Goal: Task Accomplishment & Management: Manage account settings

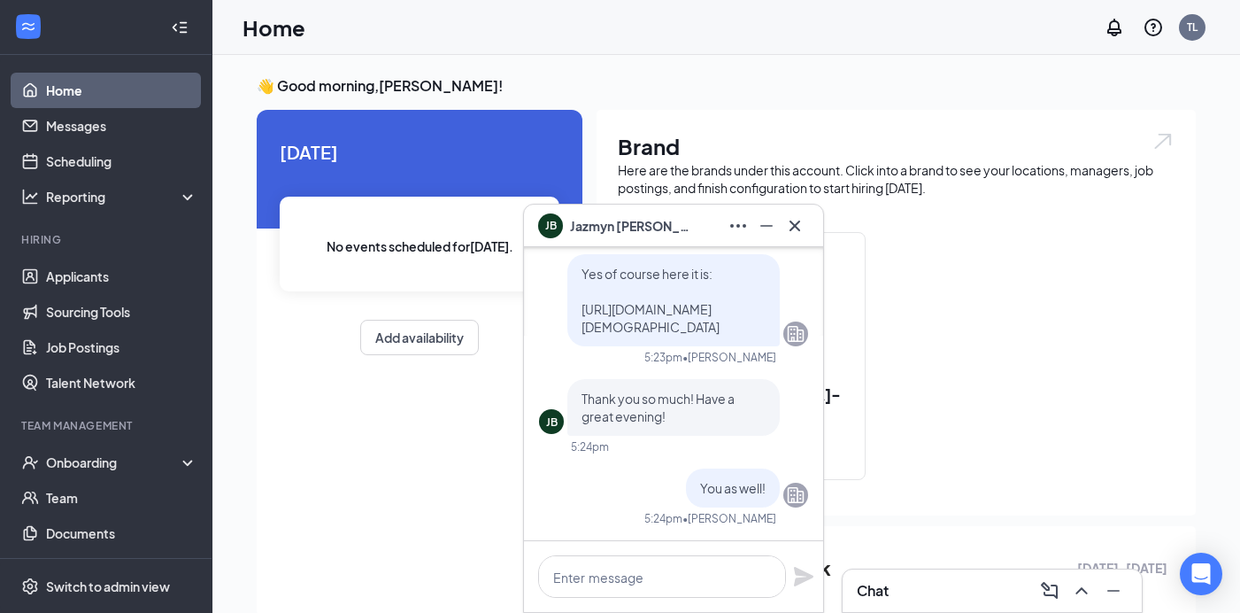
click at [675, 235] on div "JB [PERSON_NAME]" at bounding box center [673, 226] width 271 height 28
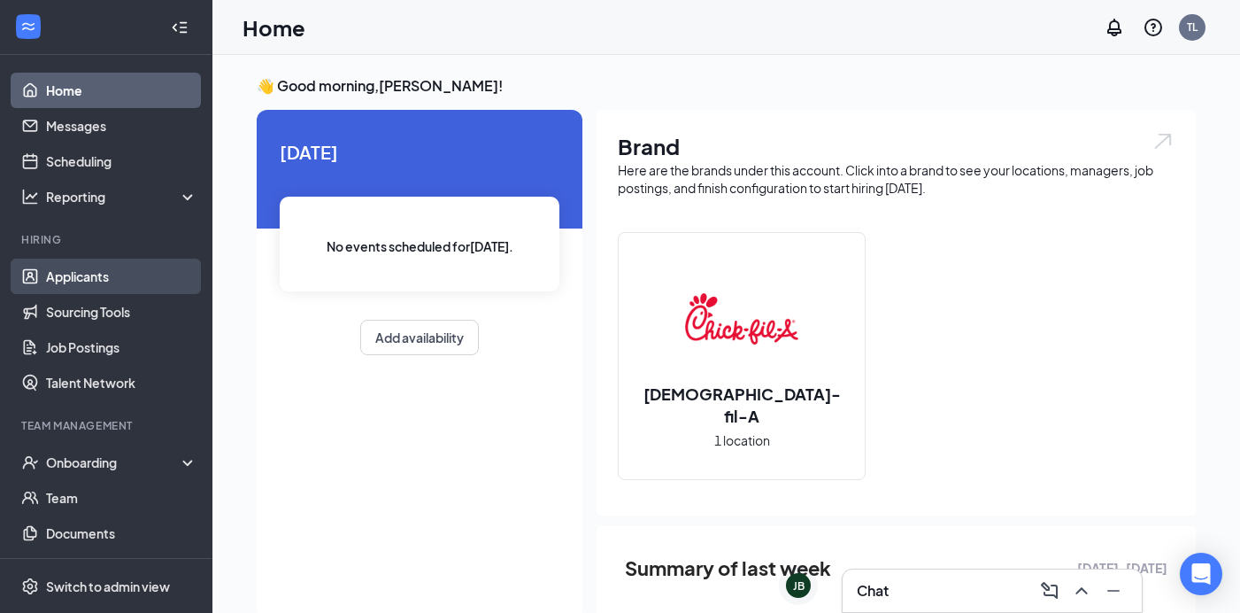
click at [89, 283] on link "Applicants" at bounding box center [121, 275] width 151 height 35
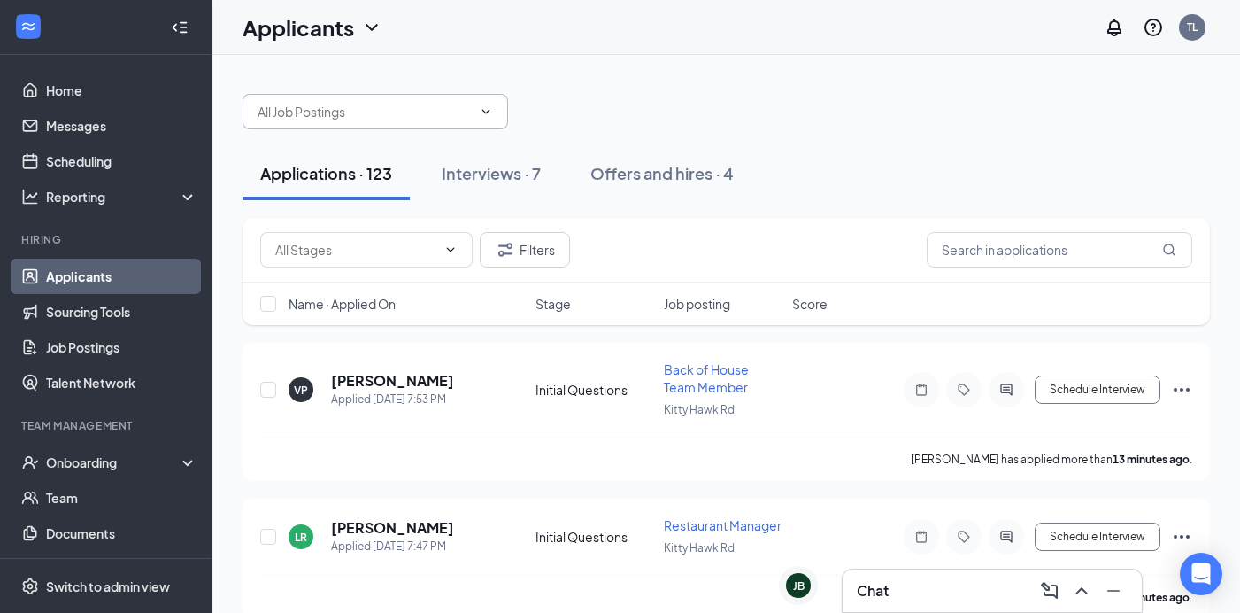
click at [352, 119] on input "text" at bounding box center [365, 111] width 214 height 19
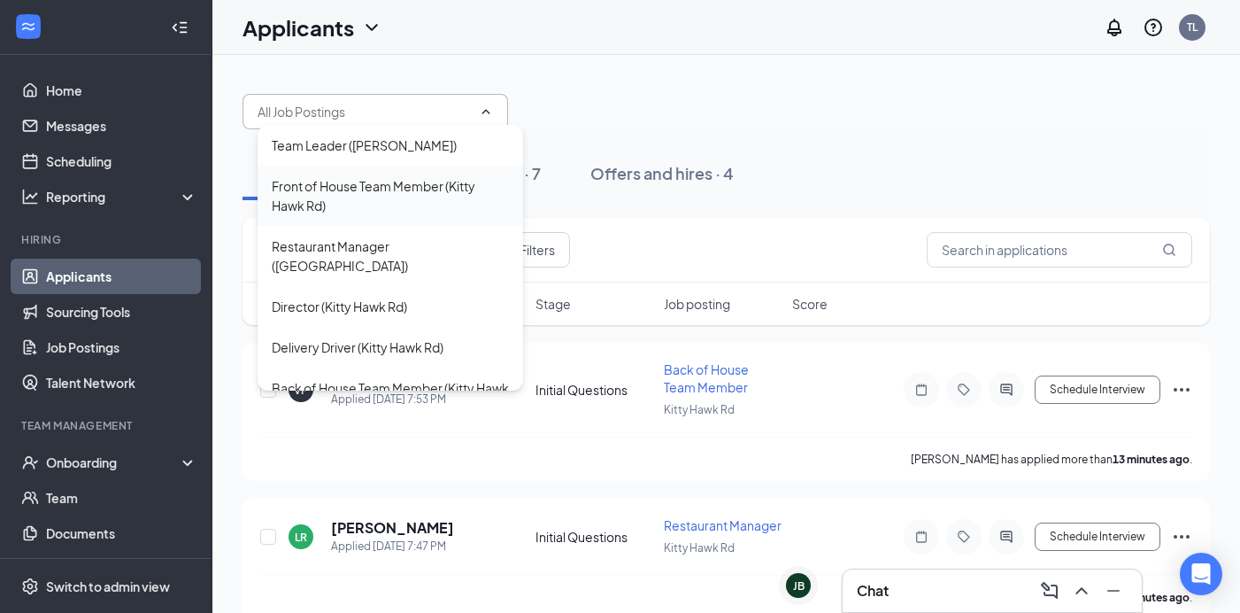
click at [386, 193] on div "Front of House Team Member (Kitty Hawk Rd)" at bounding box center [390, 195] width 237 height 39
type input "Front of House Team Member (Kitty Hawk Rd)"
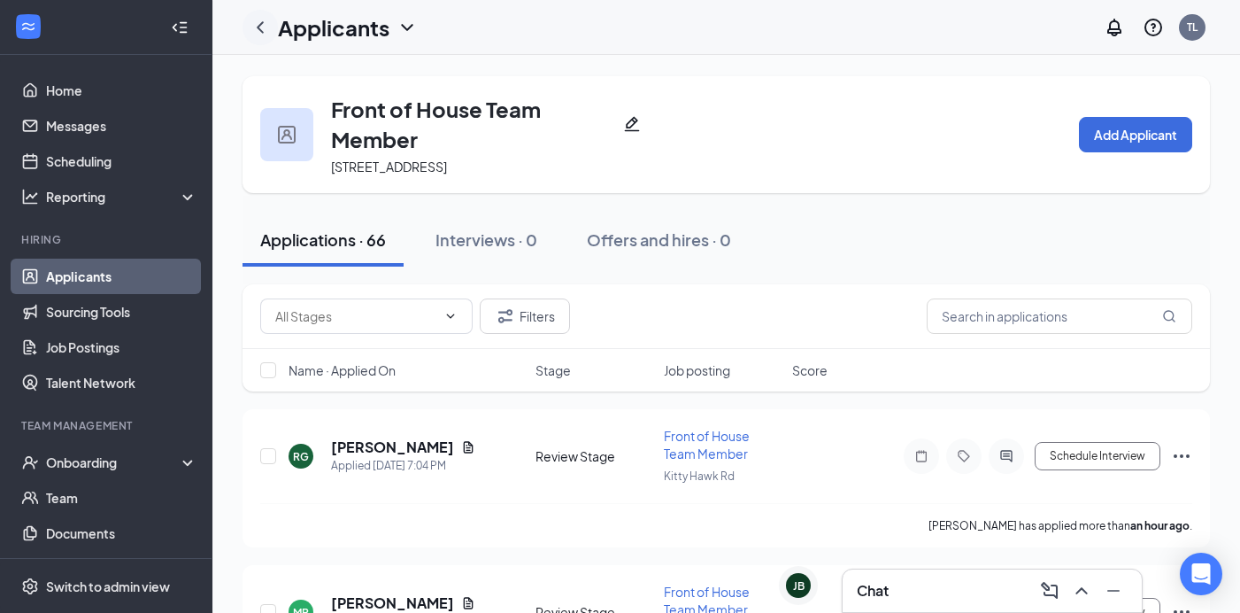
click at [257, 31] on icon "ChevronLeft" at bounding box center [260, 27] width 21 height 21
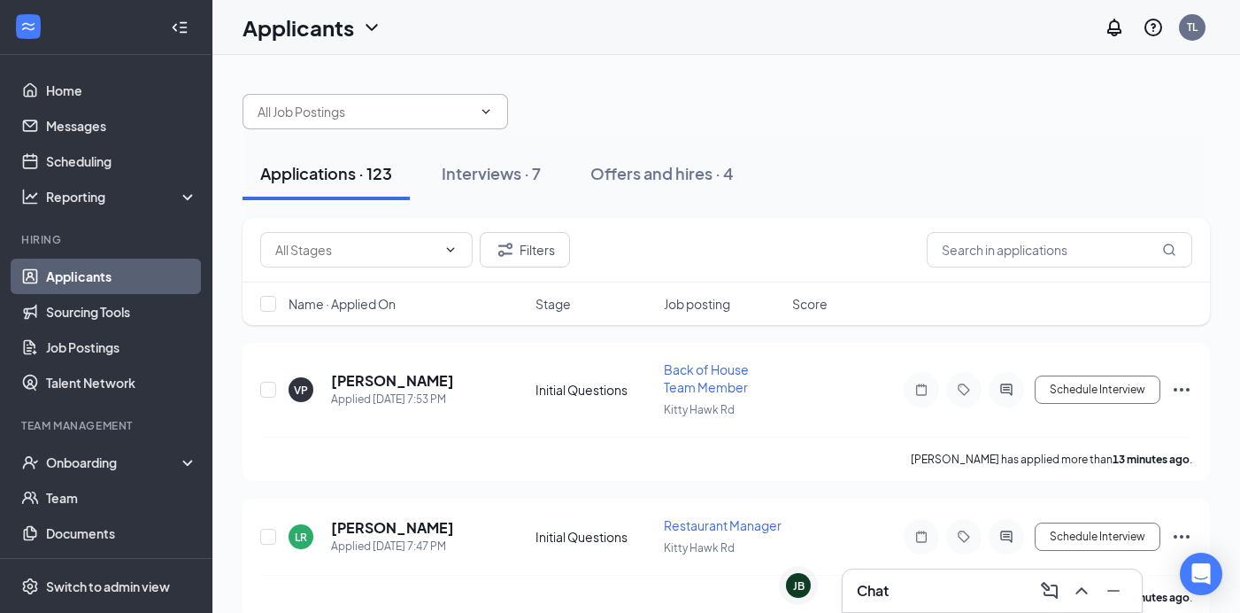
click at [371, 101] on span at bounding box center [376, 111] width 266 height 35
click at [368, 121] on span at bounding box center [376, 111] width 266 height 35
click at [481, 117] on icon "ChevronDown" at bounding box center [486, 111] width 14 height 14
click at [606, 109] on div at bounding box center [727, 102] width 968 height 53
click at [375, 105] on input "text" at bounding box center [365, 111] width 214 height 19
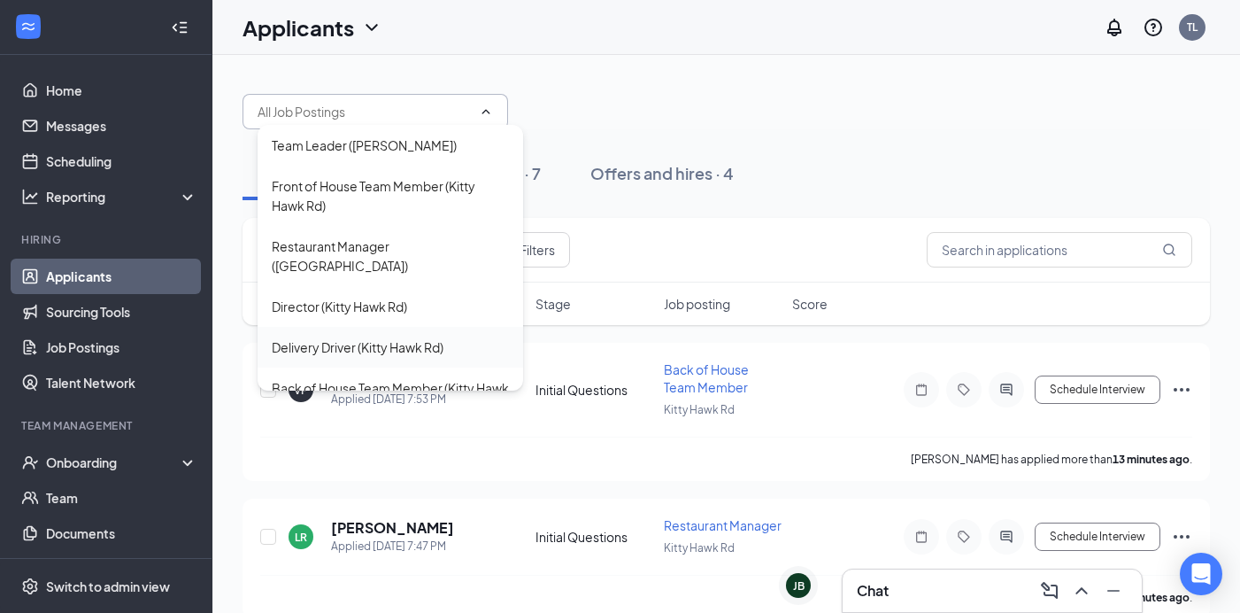
scroll to position [18, 0]
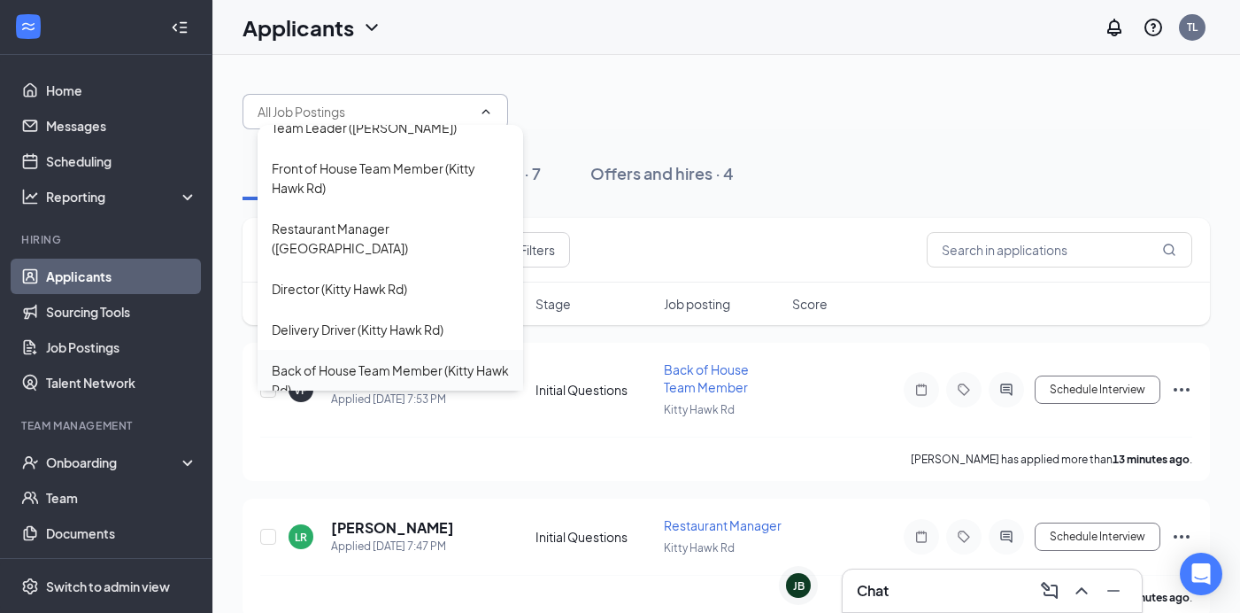
click at [370, 350] on div "Back of House Team Member (Kitty Hawk Rd)" at bounding box center [391, 380] width 266 height 60
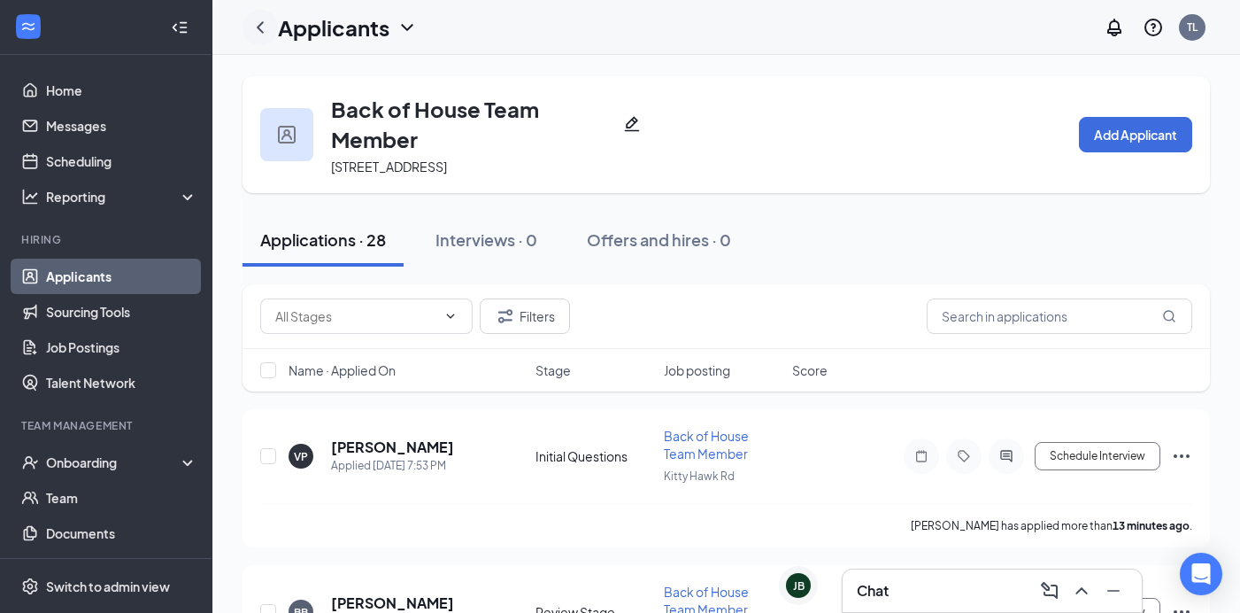
click at [262, 27] on icon "ChevronLeft" at bounding box center [260, 27] width 21 height 21
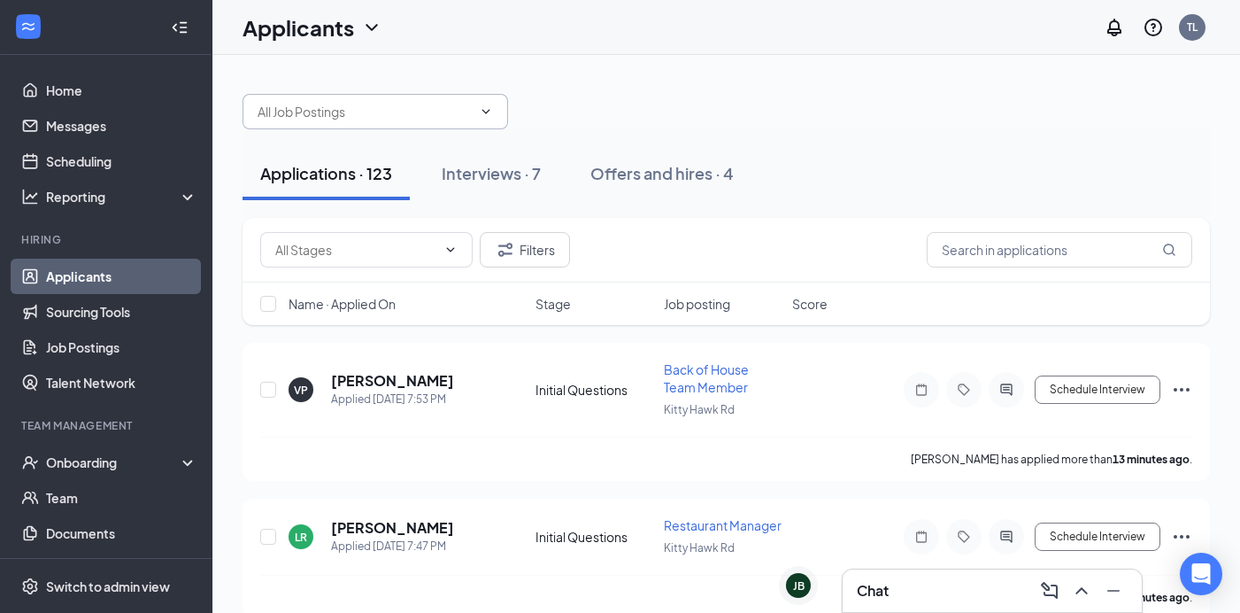
click at [385, 111] on input "text" at bounding box center [365, 111] width 214 height 19
